Goal: Navigation & Orientation: Understand site structure

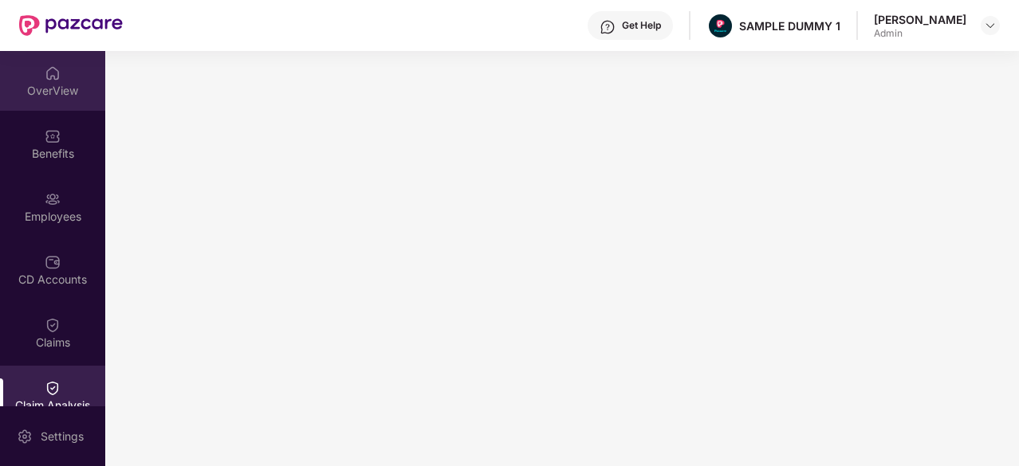
click at [52, 58] on div "OverView" at bounding box center [52, 81] width 105 height 60
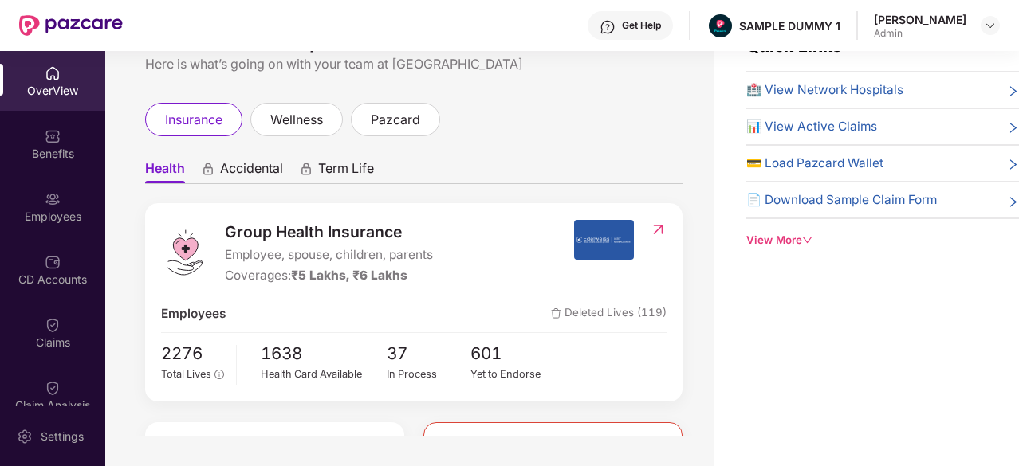
click at [821, 89] on span "🏥 View Network Hospitals" at bounding box center [824, 90] width 157 height 19
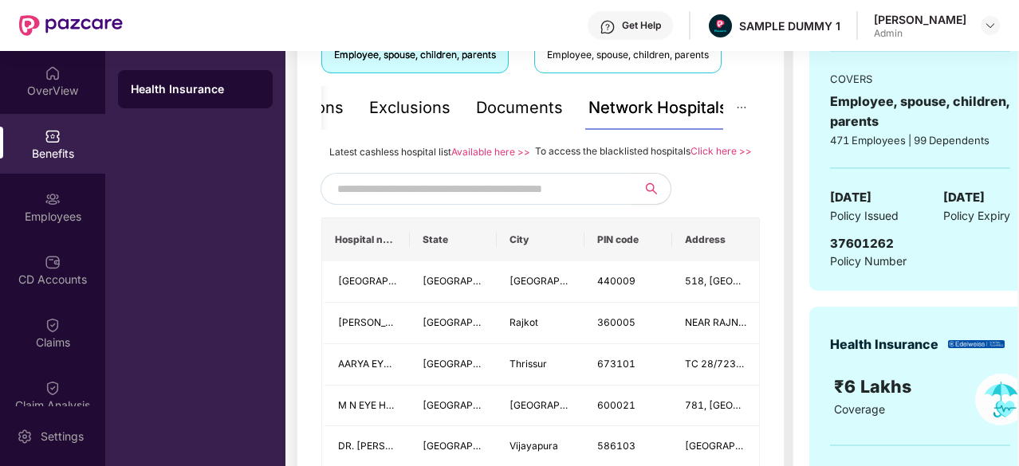
scroll to position [316, 0]
click at [437, 202] on input "text" at bounding box center [473, 190] width 273 height 24
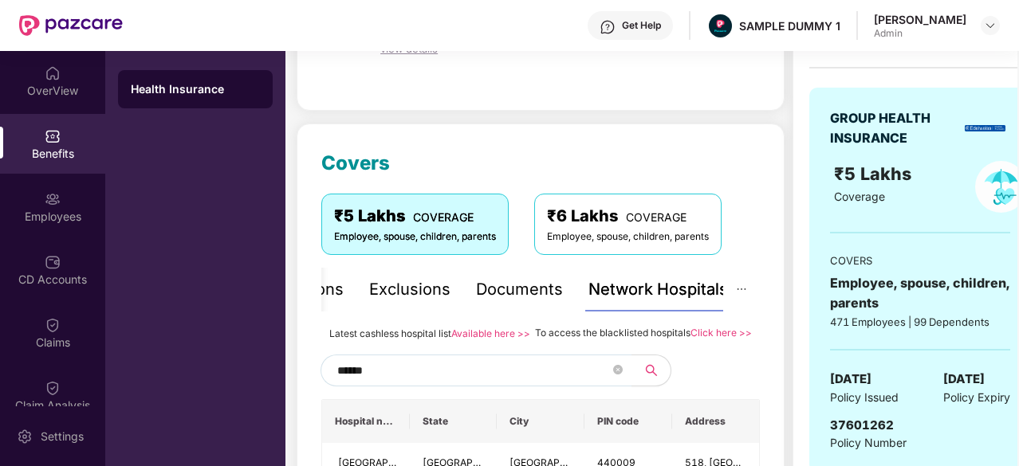
scroll to position [134, 0]
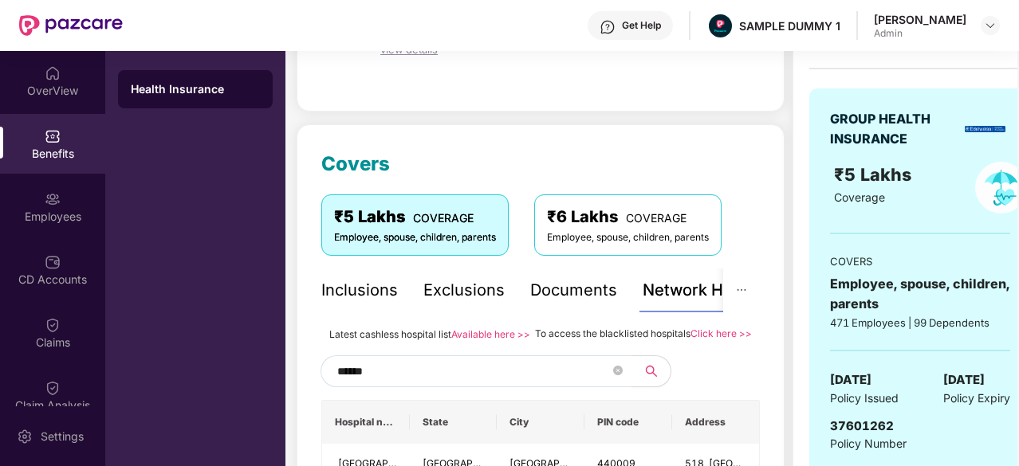
type input "******"
click at [344, 285] on div "Inclusions" at bounding box center [359, 290] width 77 height 25
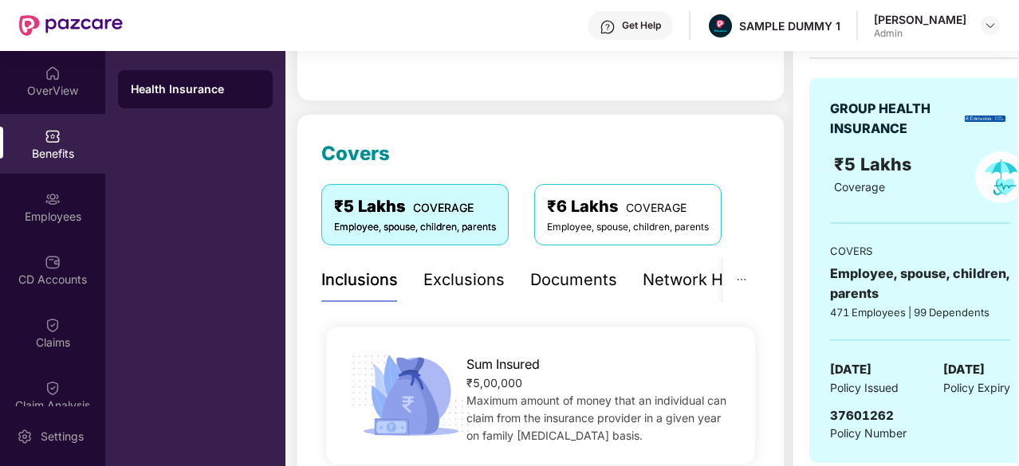
scroll to position [144, 0]
click at [467, 290] on div "Exclusions" at bounding box center [463, 281] width 81 height 25
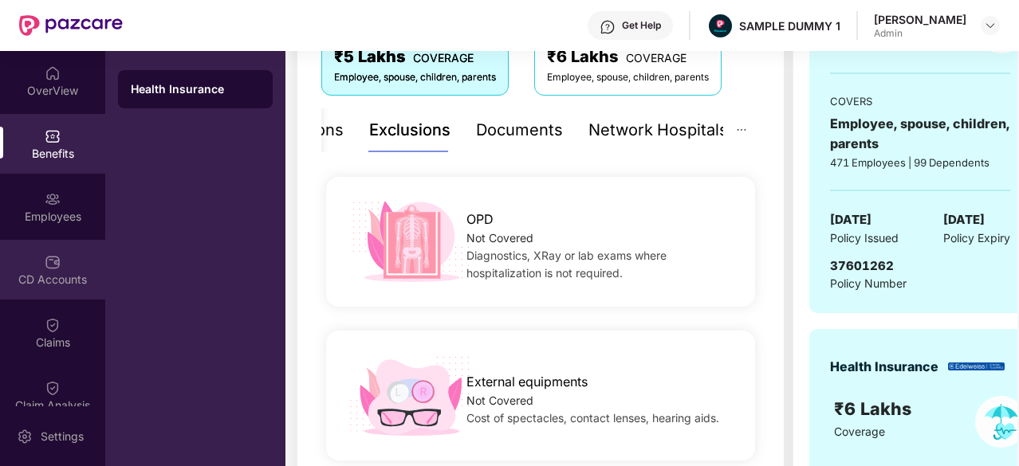
scroll to position [35, 0]
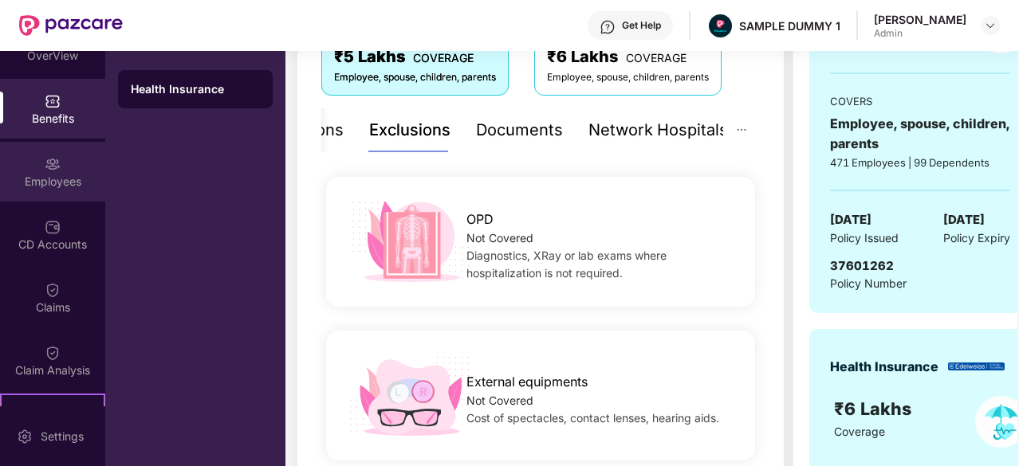
click at [55, 191] on div "Employees" at bounding box center [52, 172] width 105 height 60
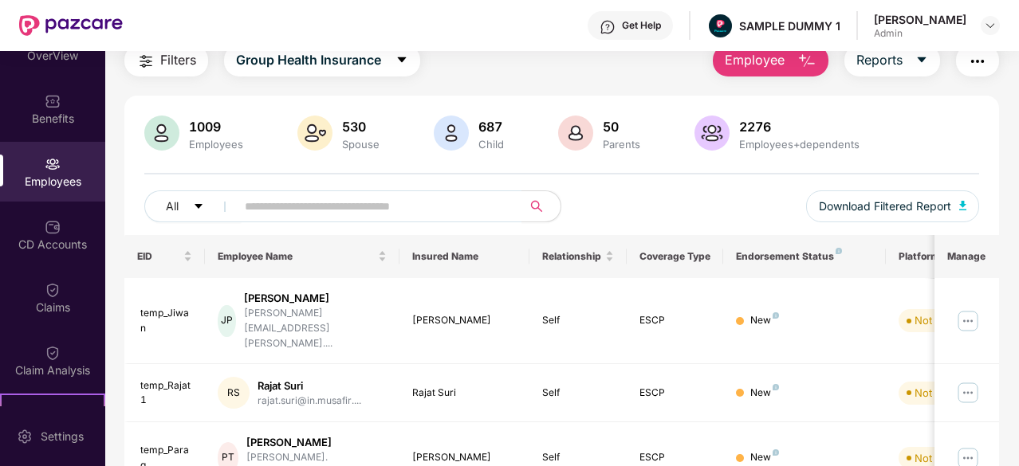
scroll to position [61, 0]
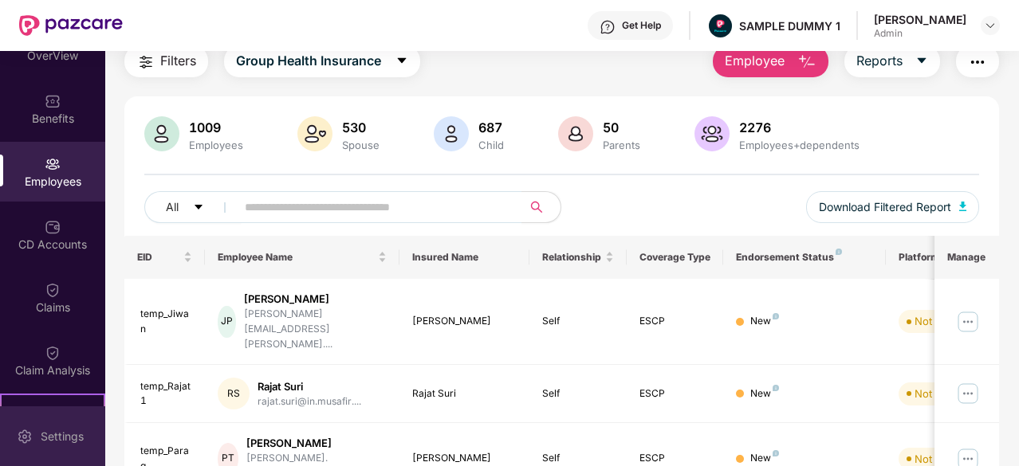
click at [49, 426] on div "Settings" at bounding box center [52, 437] width 105 height 60
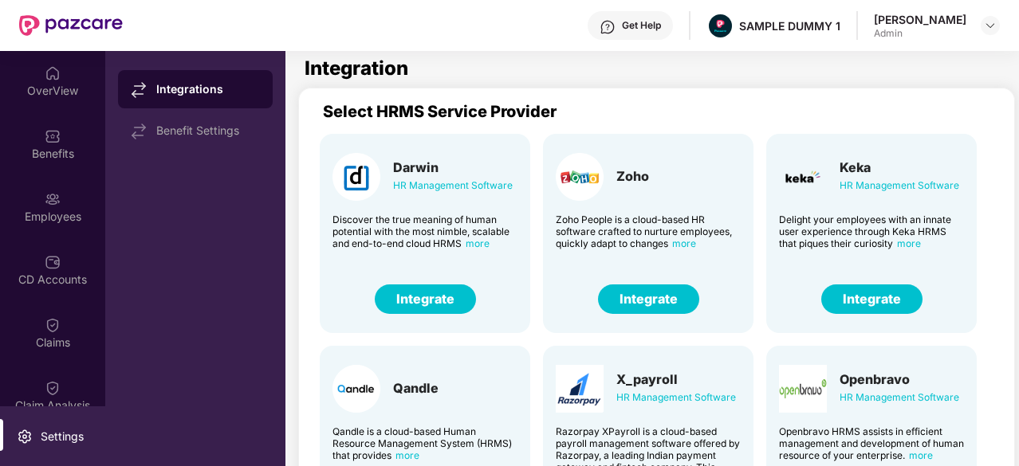
click at [672, 296] on button "Integrate" at bounding box center [648, 300] width 101 height 30
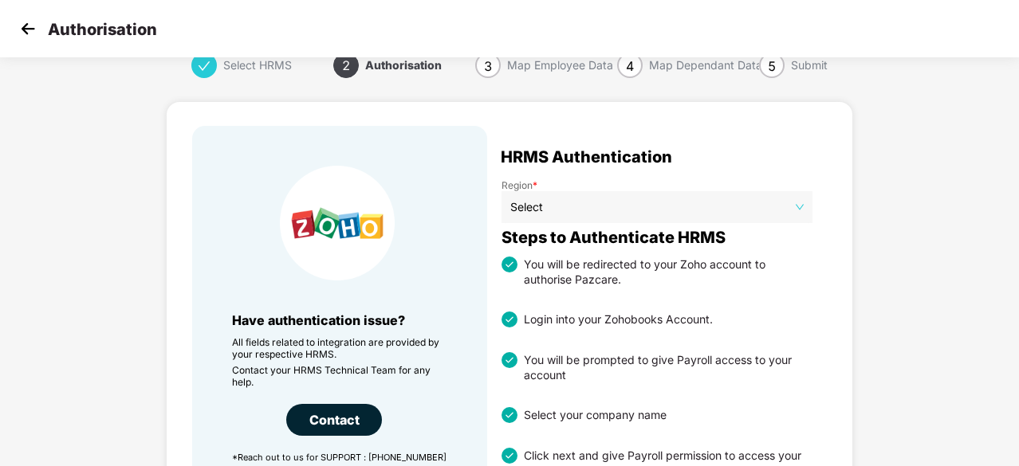
scroll to position [11, 0]
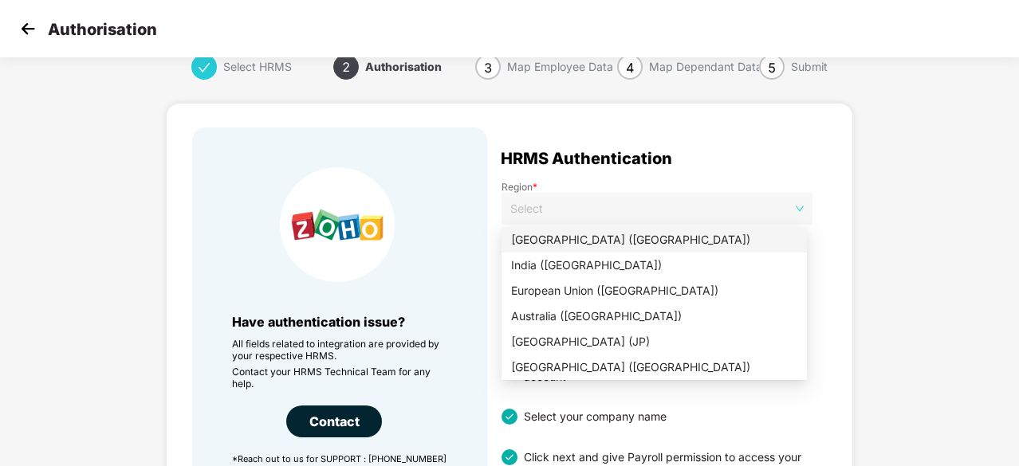
click at [592, 203] on span "Select" at bounding box center [656, 209] width 293 height 24
click at [531, 264] on div "India ([GEOGRAPHIC_DATA])" at bounding box center [654, 266] width 286 height 18
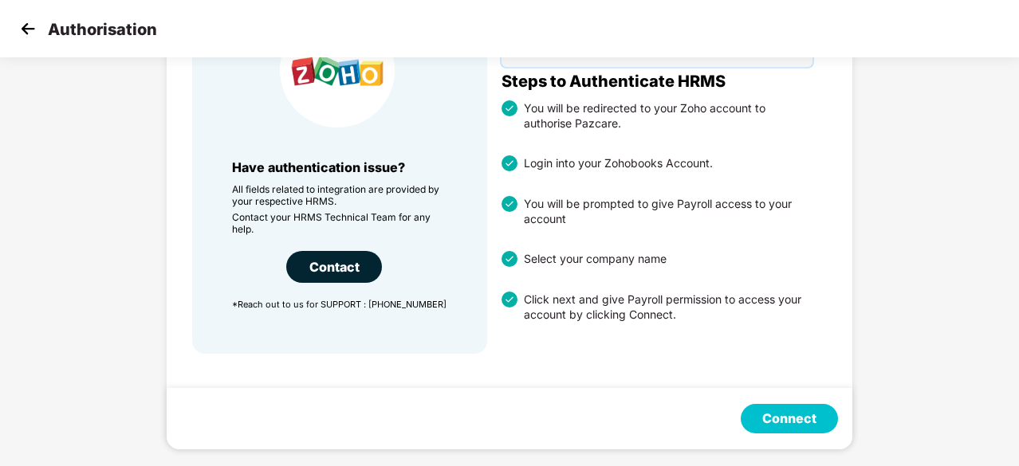
scroll to position [0, 0]
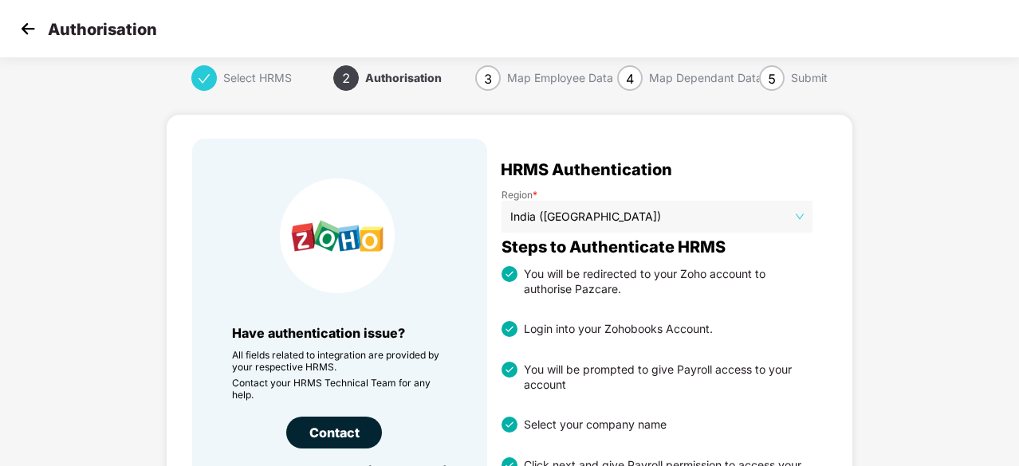
click at [29, 27] on img at bounding box center [28, 29] width 24 height 24
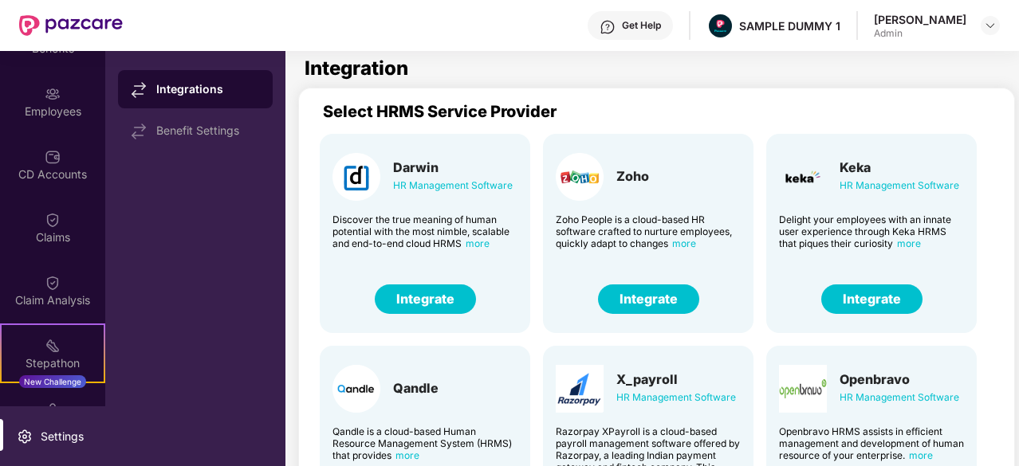
scroll to position [104, 0]
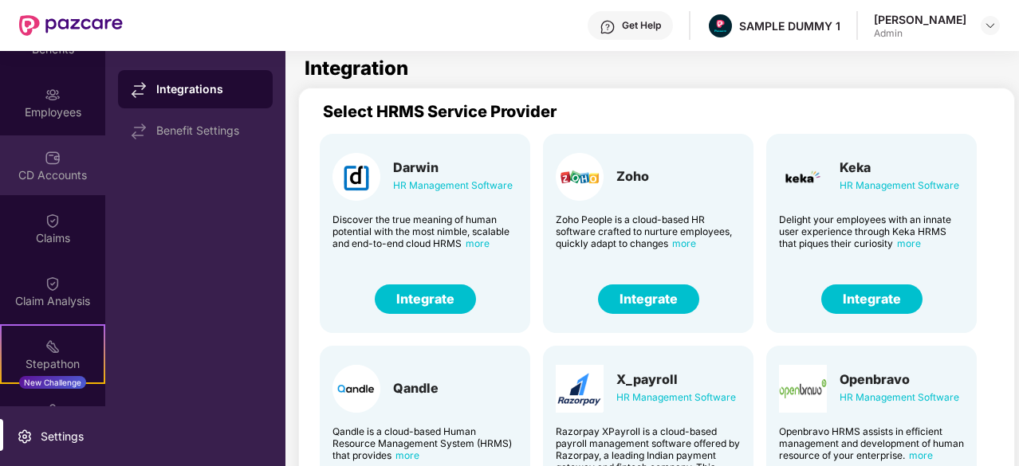
click at [45, 175] on div "CD Accounts" at bounding box center [52, 175] width 105 height 16
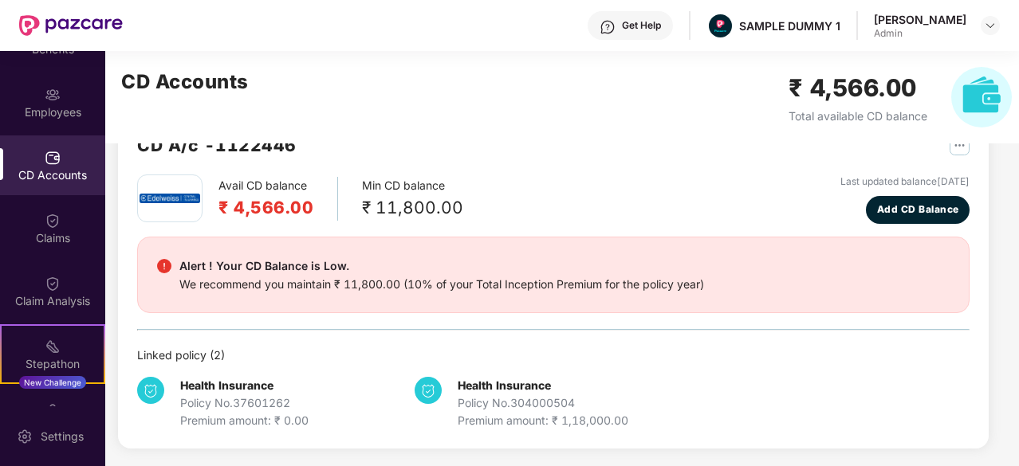
scroll to position [49, 0]
click at [49, 253] on div "Claims" at bounding box center [52, 229] width 105 height 60
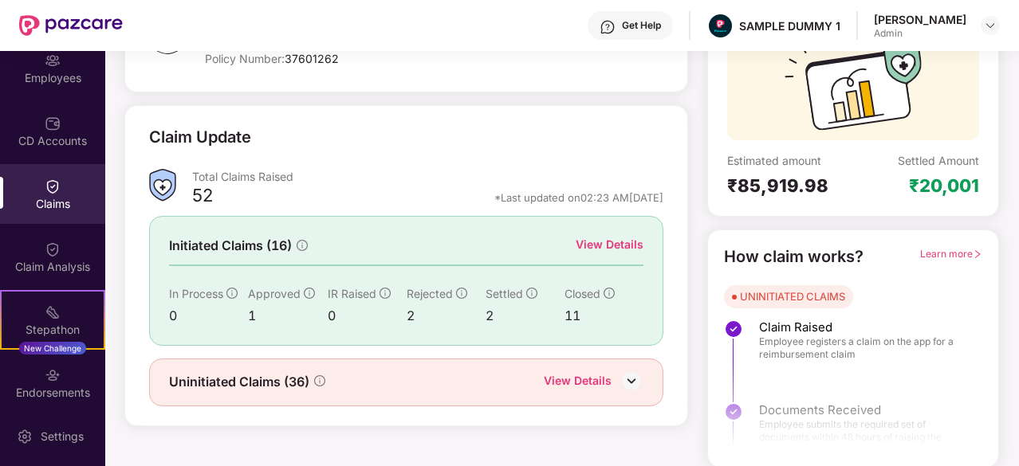
scroll to position [273, 0]
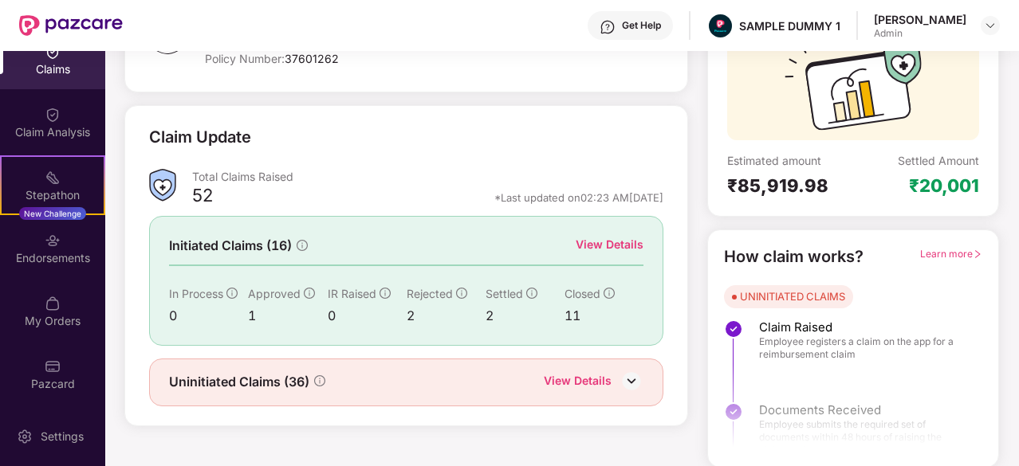
click at [41, 360] on div "Pazcard" at bounding box center [52, 374] width 105 height 60
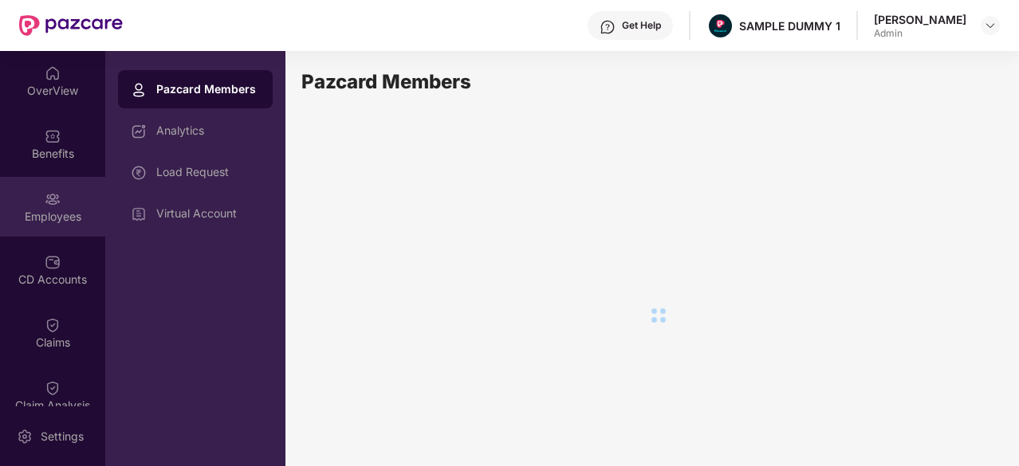
click at [40, 225] on div "Employees" at bounding box center [52, 207] width 105 height 60
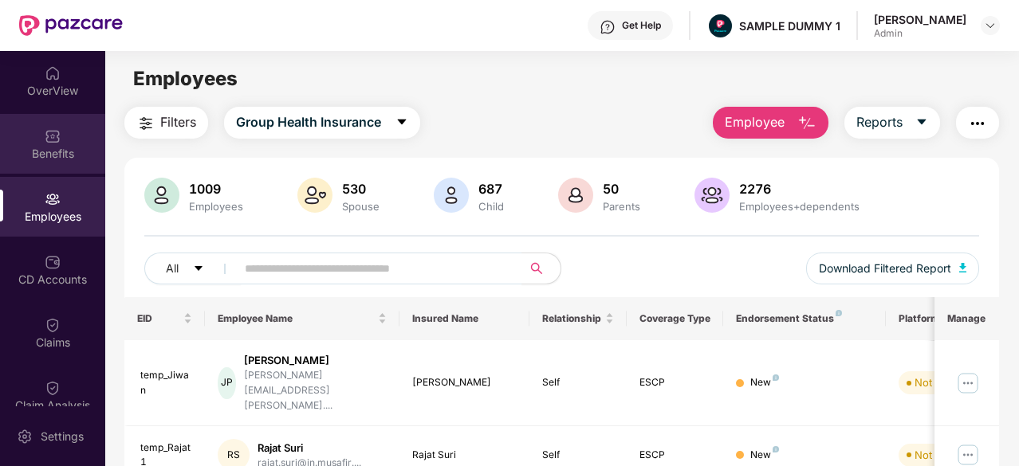
click at [57, 155] on div "Benefits" at bounding box center [52, 154] width 105 height 16
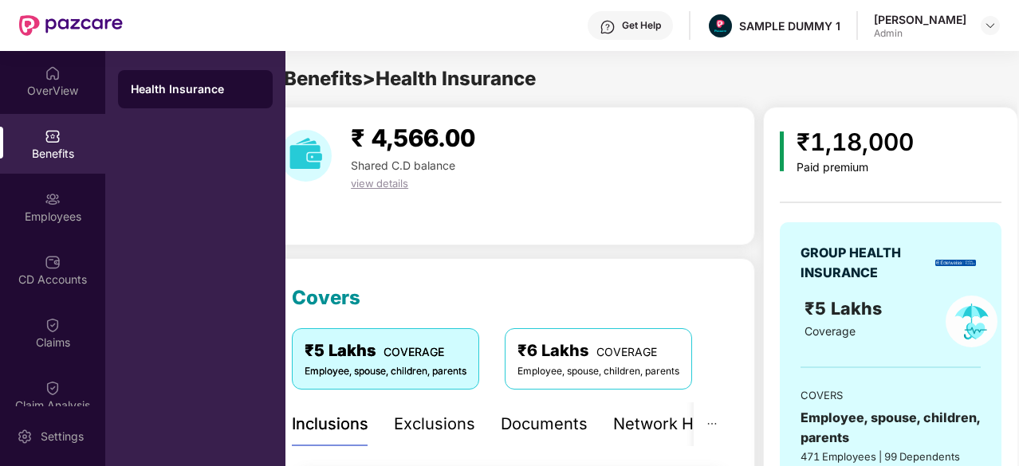
click at [603, 77] on div "Benefits > Health Insurance" at bounding box center [622, 79] width 732 height 30
click at [536, 68] on span "Benefits > Health Insurance" at bounding box center [410, 78] width 252 height 23
click at [314, 208] on div "₹ 4,566.00 Shared C.D balance view details" at bounding box center [511, 176] width 488 height 139
